Goal: Book appointment/travel/reservation

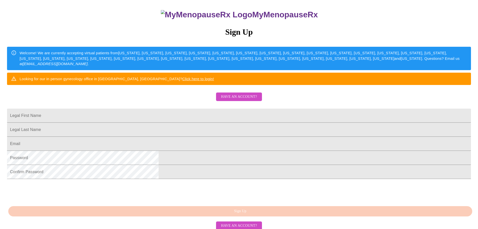
scroll to position [50, 0]
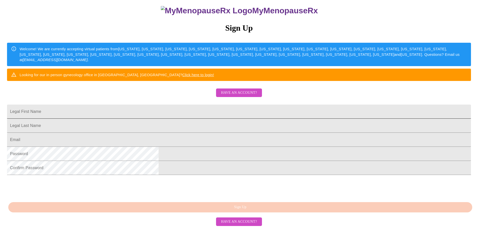
click at [234, 119] on input "Legal First Name" at bounding box center [239, 111] width 464 height 14
type input "[PERSON_NAME]"
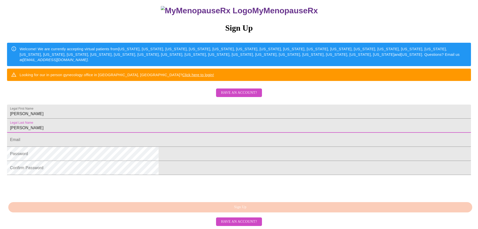
type input "[PERSON_NAME]"
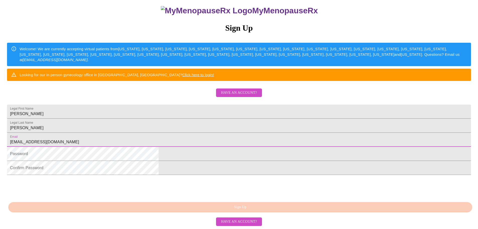
type input "[EMAIL_ADDRESS][DOMAIN_NAME]"
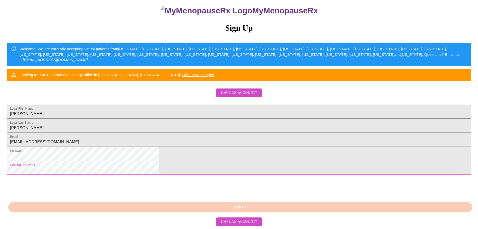
scroll to position [88, 0]
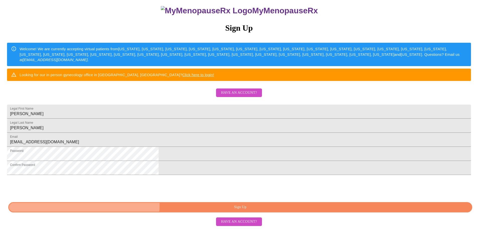
click at [231, 205] on span "Sign Up" at bounding box center [240, 207] width 453 height 6
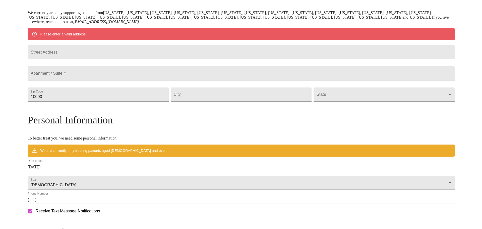
scroll to position [119, 0]
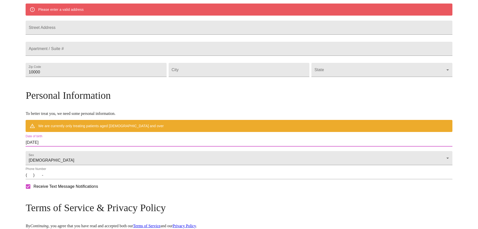
click at [106, 146] on input "[DATE]" at bounding box center [239, 142] width 427 height 8
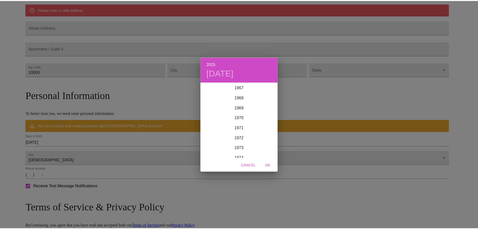
scroll to position [583, 0]
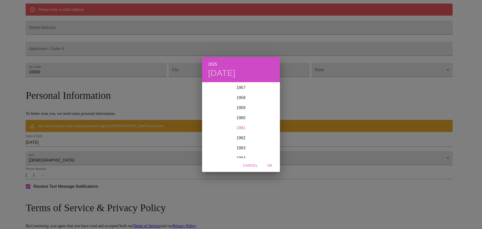
click at [241, 126] on div "1961" at bounding box center [241, 128] width 78 height 10
click at [213, 150] on div "Oct" at bounding box center [215, 148] width 26 height 19
click at [221, 136] on p "23" at bounding box center [221, 135] width 4 height 5
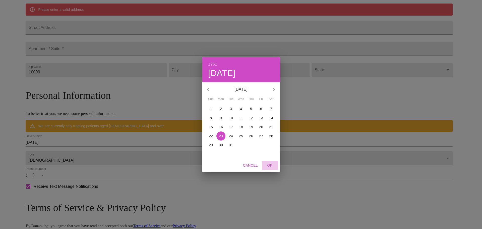
click at [270, 162] on button "OK" at bounding box center [270, 165] width 16 height 9
type input "[DATE]"
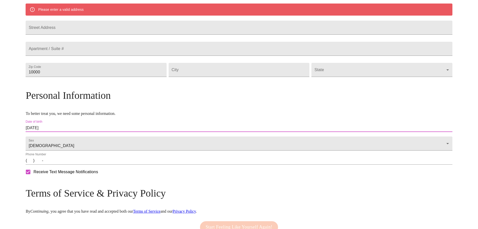
scroll to position [144, 0]
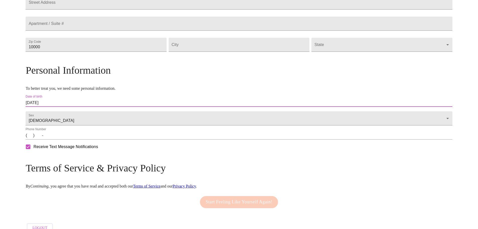
click at [84, 139] on input "(   )    -" at bounding box center [239, 135] width 427 height 8
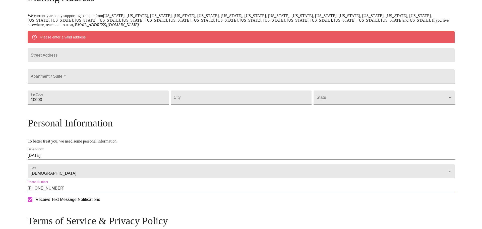
scroll to position [16, 0]
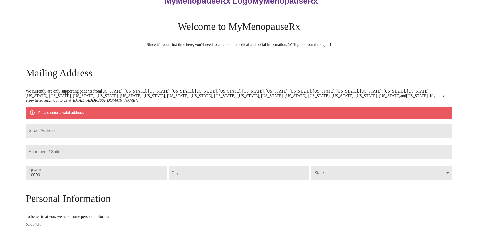
type input "[PHONE_NUMBER]"
click at [112, 135] on input "Street Address" at bounding box center [239, 131] width 427 height 14
type input "15485 CR 4148"
click at [115, 180] on input "10000" at bounding box center [96, 173] width 141 height 14
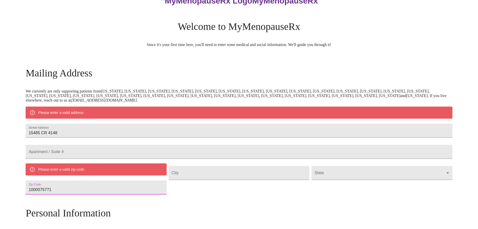
drag, startPoint x: 115, startPoint y: 199, endPoint x: 45, endPoint y: 205, distance: 70.6
click at [45, 205] on div "MyMenopauseRx Welcome to MyMenopauseRx Since it's your first time here, you'll …" at bounding box center [239, 182] width 427 height 392
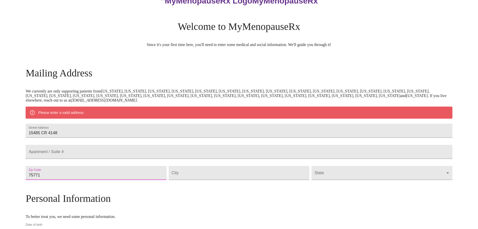
type input "75771"
click at [35, 210] on div "MyMenopauseRx Welcome to MyMenopauseRx Since it's your first time here, you'll …" at bounding box center [239, 174] width 427 height 377
click at [214, 180] on input "Street Address" at bounding box center [239, 173] width 141 height 14
type input "Lindale"
click at [395, 181] on body "MyMenopauseRx Welcome to MyMenopauseRx Since it's your first time here, you'll …" at bounding box center [239, 174] width 474 height 377
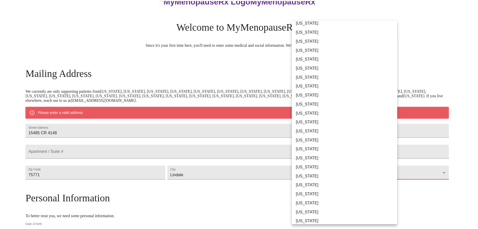
scroll to position [226, 0]
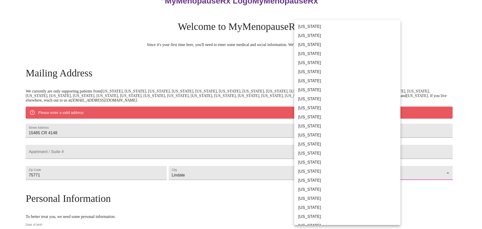
click at [321, 179] on li "[US_STATE]" at bounding box center [349, 180] width 110 height 9
type input "[US_STATE]"
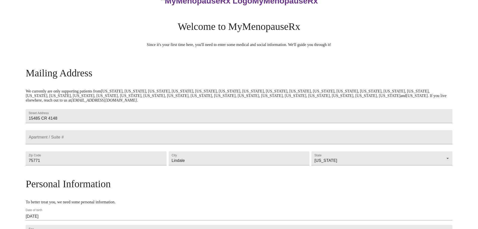
click at [291, 190] on h3 "Personal Information" at bounding box center [239, 184] width 427 height 12
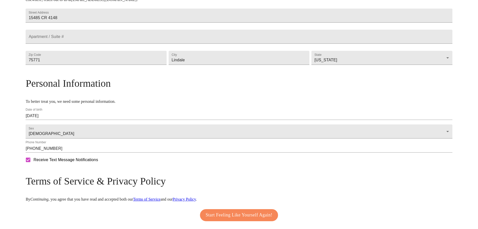
scroll to position [141, 0]
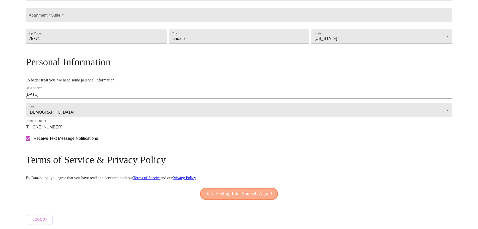
click at [249, 198] on span "Start Feeling Like Yourself Again!" at bounding box center [239, 194] width 67 height 8
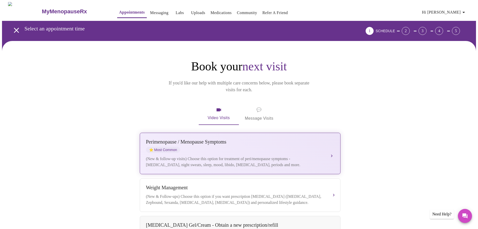
click at [300, 156] on div "(New & follow-up visits) Choose this option for treatment of peri/menopause sym…" at bounding box center [235, 162] width 178 height 12
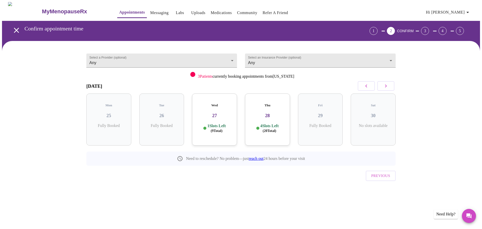
click at [216, 118] on div "Wed 27 1 Slots Left ( 9 Total)" at bounding box center [214, 119] width 45 height 52
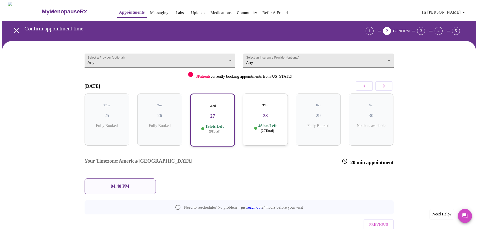
click at [109, 178] on div "04:40 PM" at bounding box center [120, 186] width 71 height 16
